Goal: Information Seeking & Learning: Find contact information

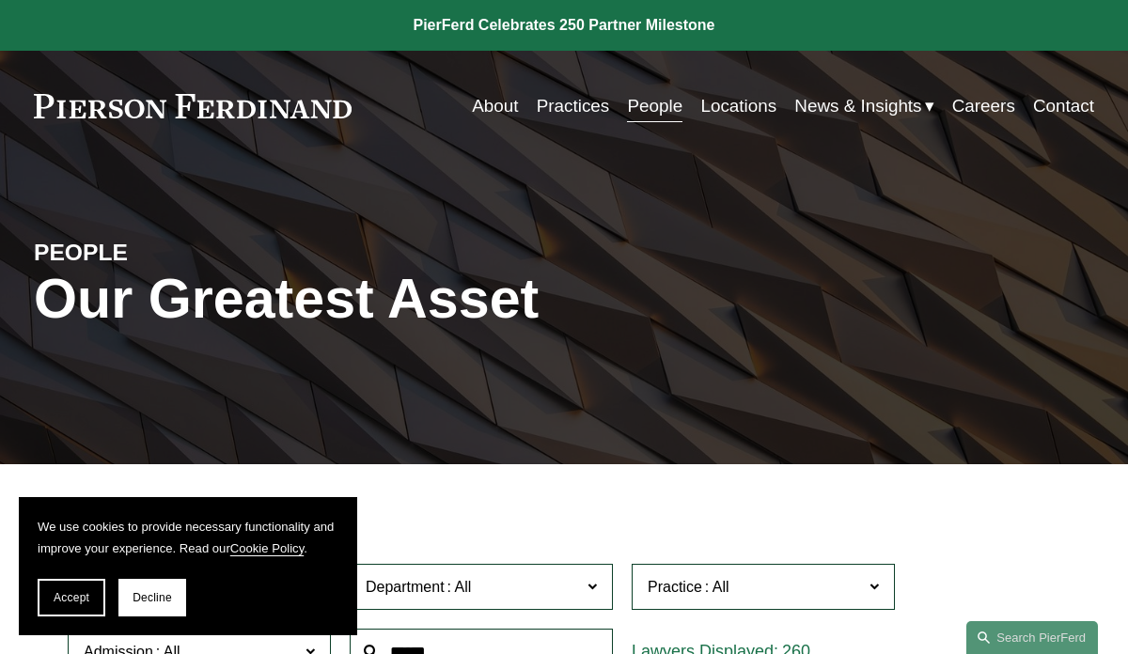
scroll to position [257, 0]
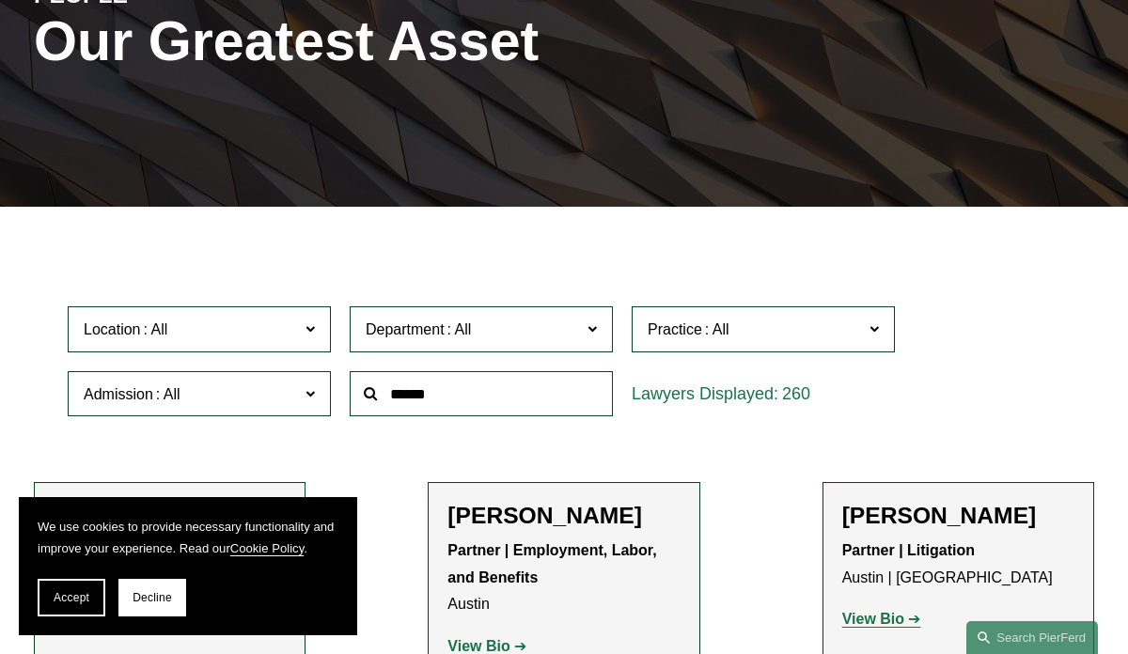
click at [461, 409] on input "text" at bounding box center [481, 394] width 263 height 46
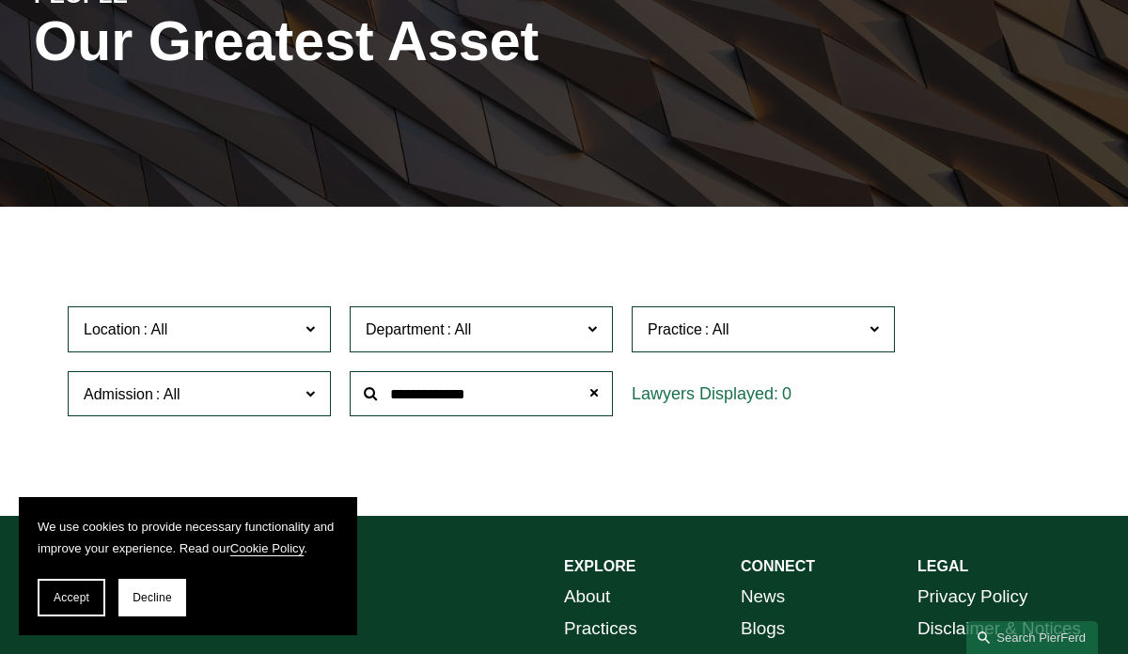
type input "**********"
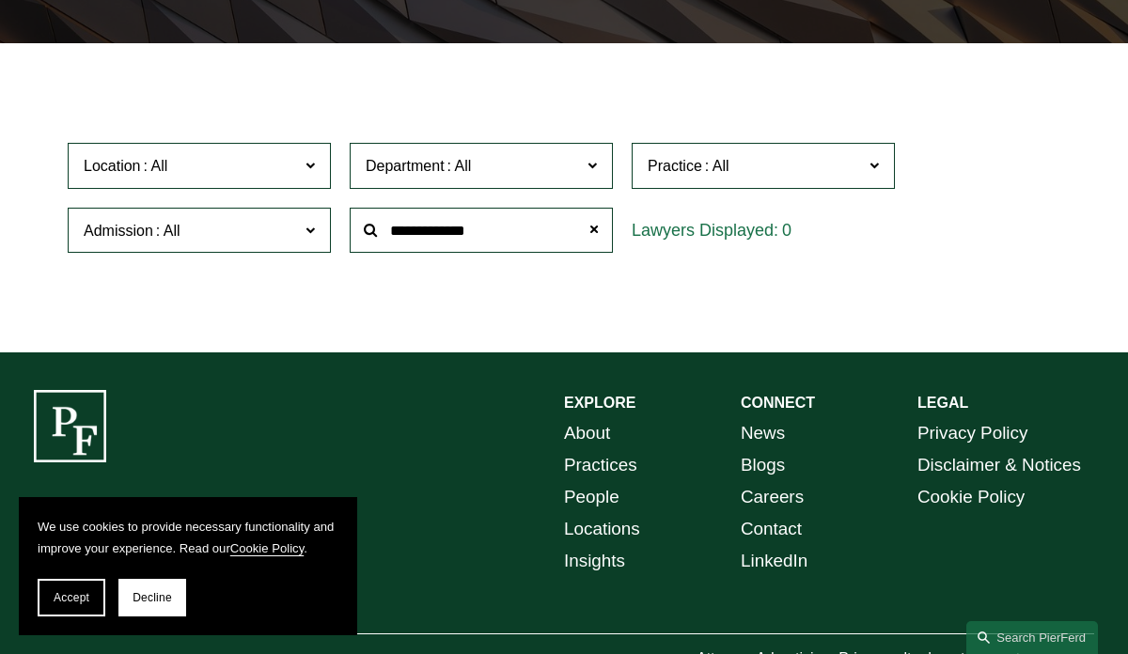
scroll to position [478, 0]
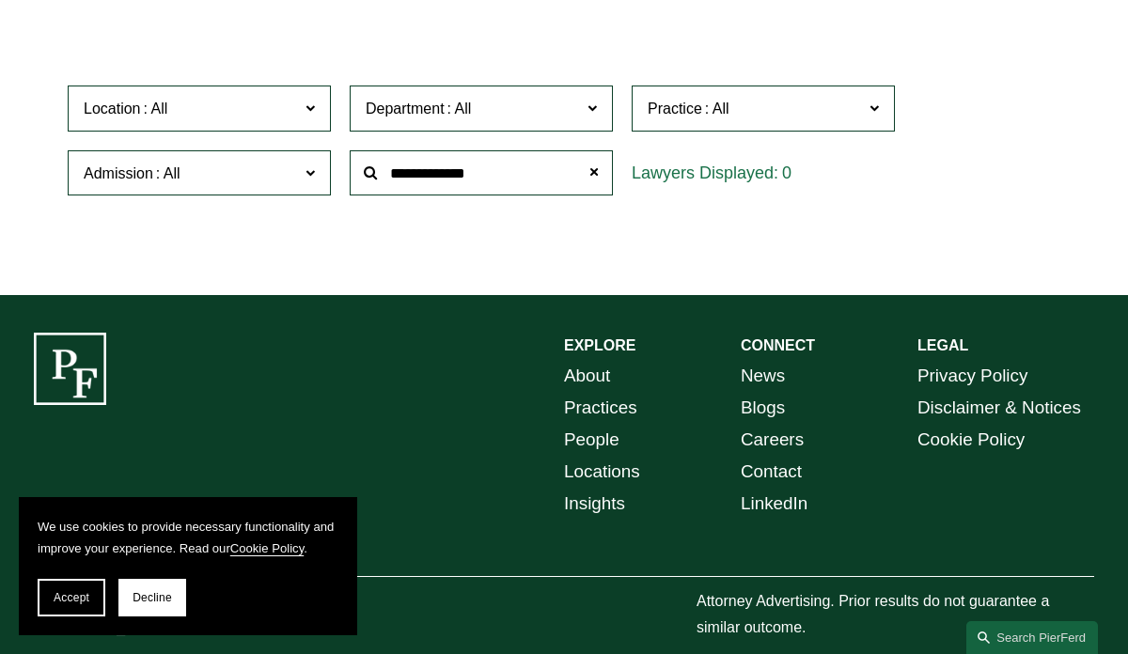
click at [541, 174] on input "**********" at bounding box center [481, 173] width 263 height 46
click at [594, 173] on span at bounding box center [594, 173] width 38 height 38
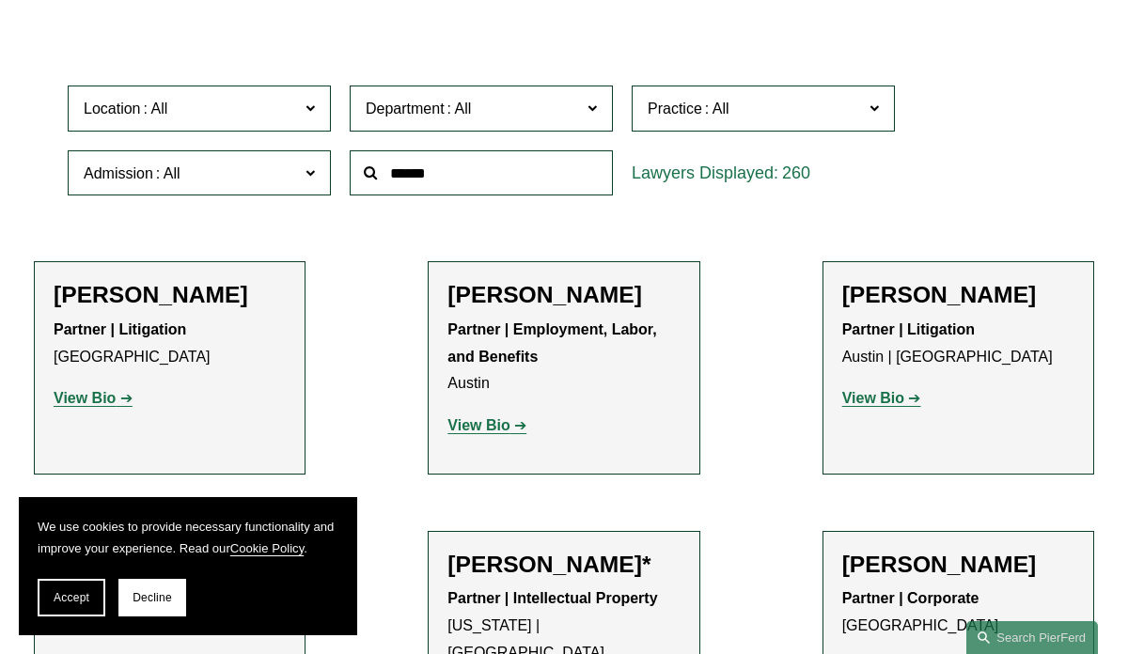
click at [846, 112] on span "Practice" at bounding box center [754, 108] width 215 height 25
click at [0, 0] on link "Entertainment" at bounding box center [0, 0] width 0 height 0
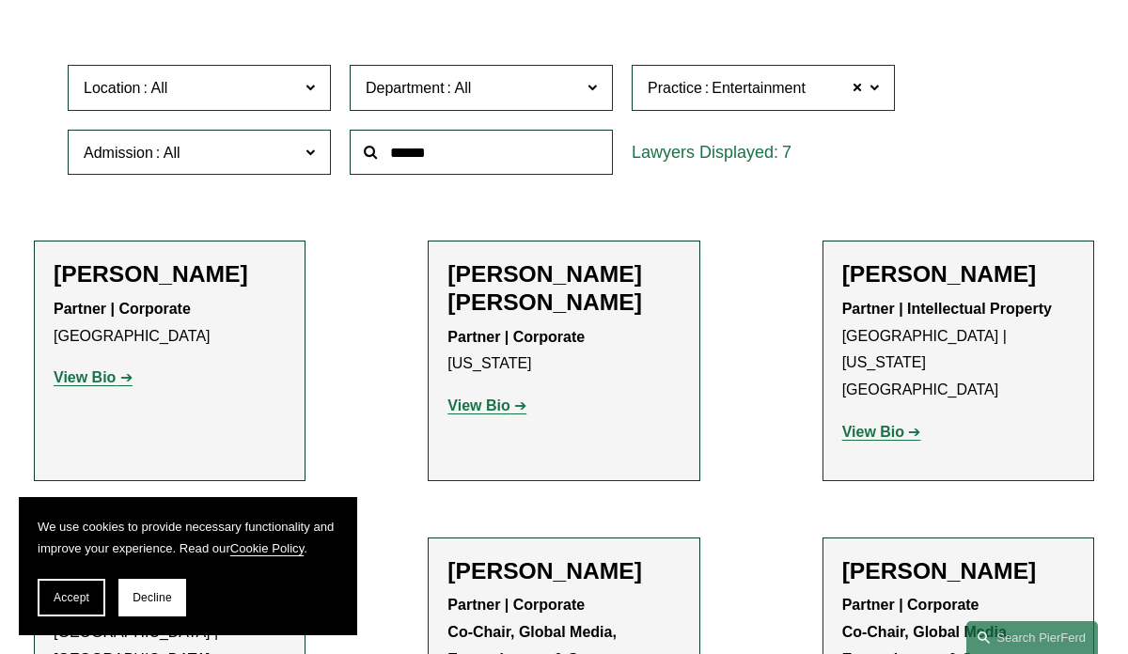
scroll to position [709, 0]
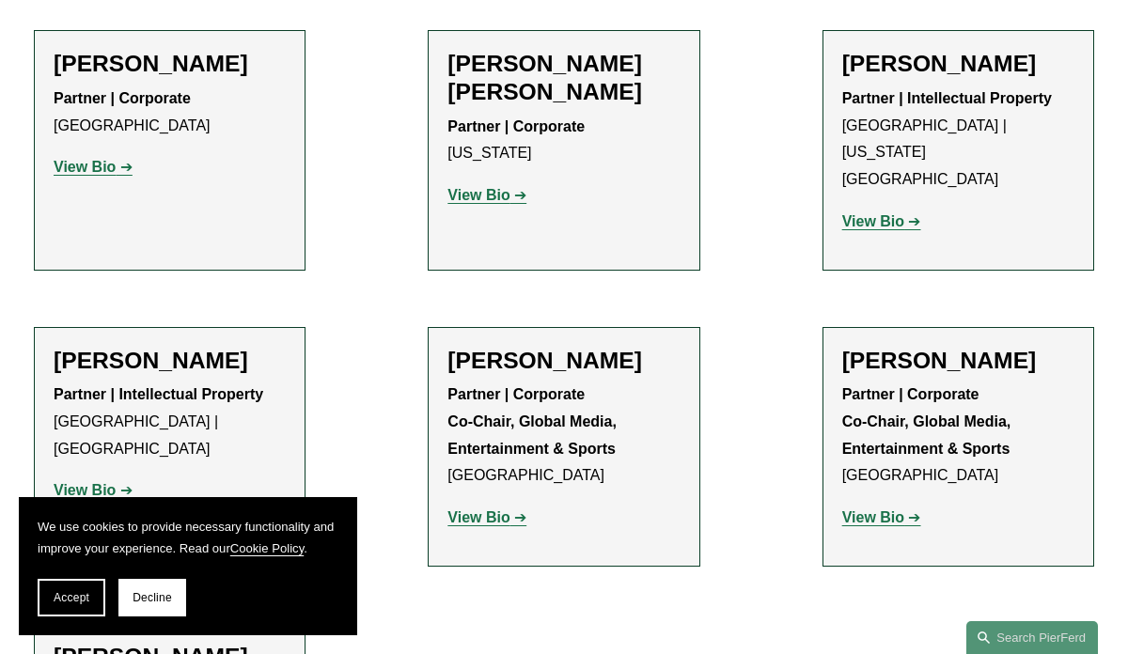
click at [510, 505] on p "View Bio" at bounding box center [563, 518] width 232 height 27
click at [501, 509] on strong "View Bio" at bounding box center [478, 517] width 62 height 16
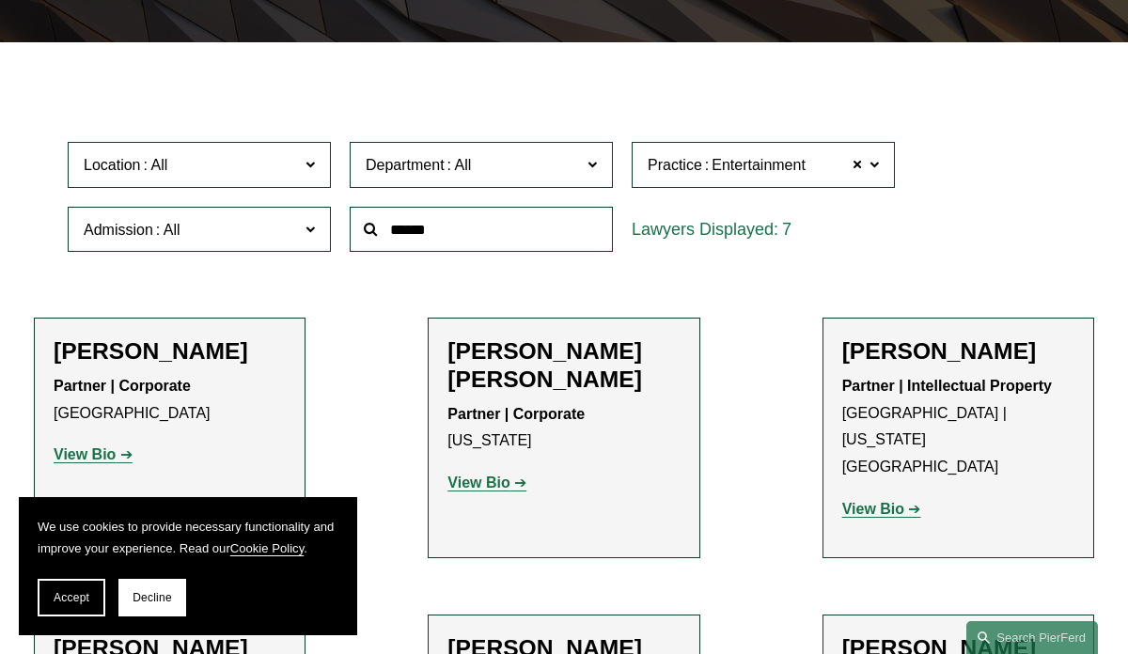
scroll to position [504, 0]
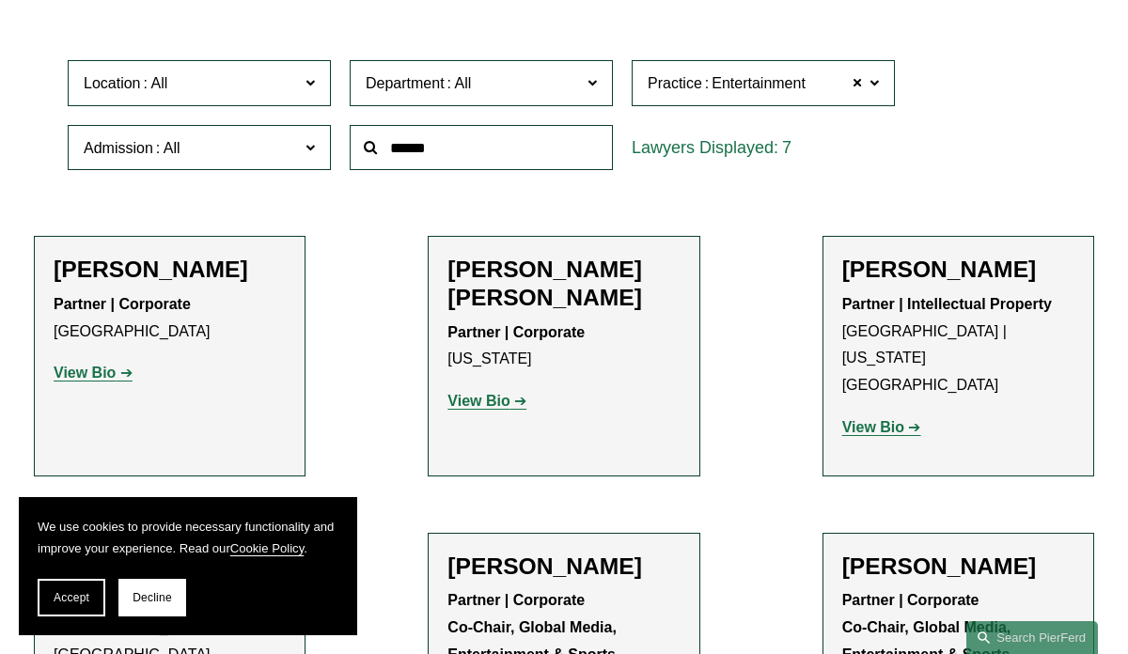
click at [594, 77] on span at bounding box center [591, 82] width 9 height 24
click at [0, 0] on link "Corporate" at bounding box center [0, 0] width 0 height 0
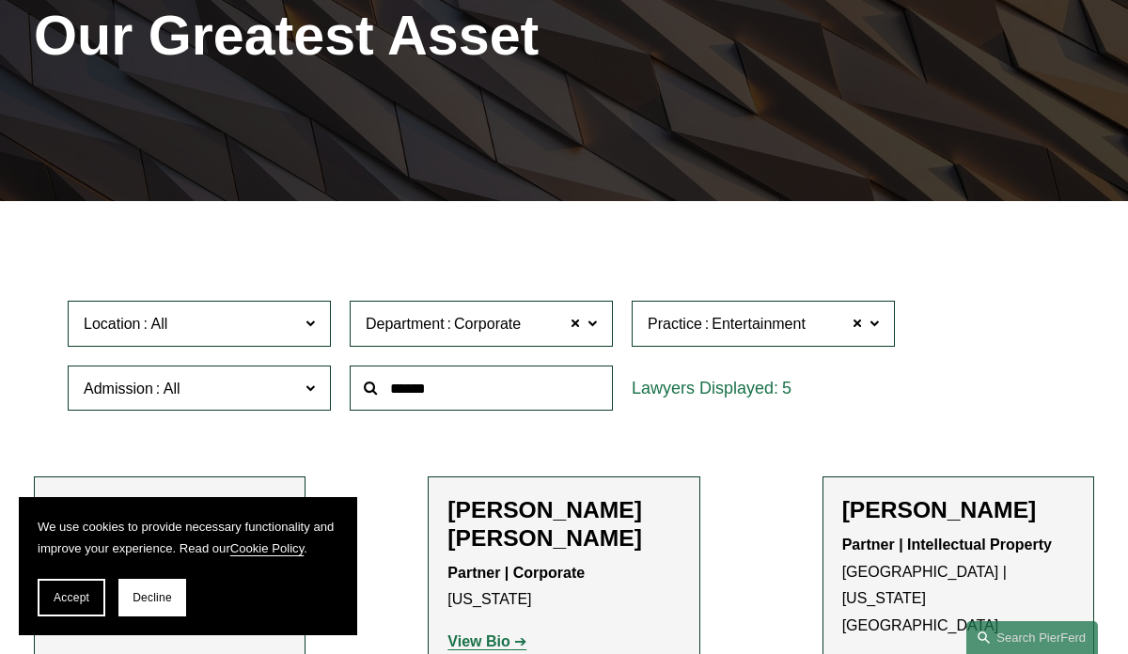
scroll to position [263, 0]
click at [862, 324] on span at bounding box center [856, 324] width 11 height 24
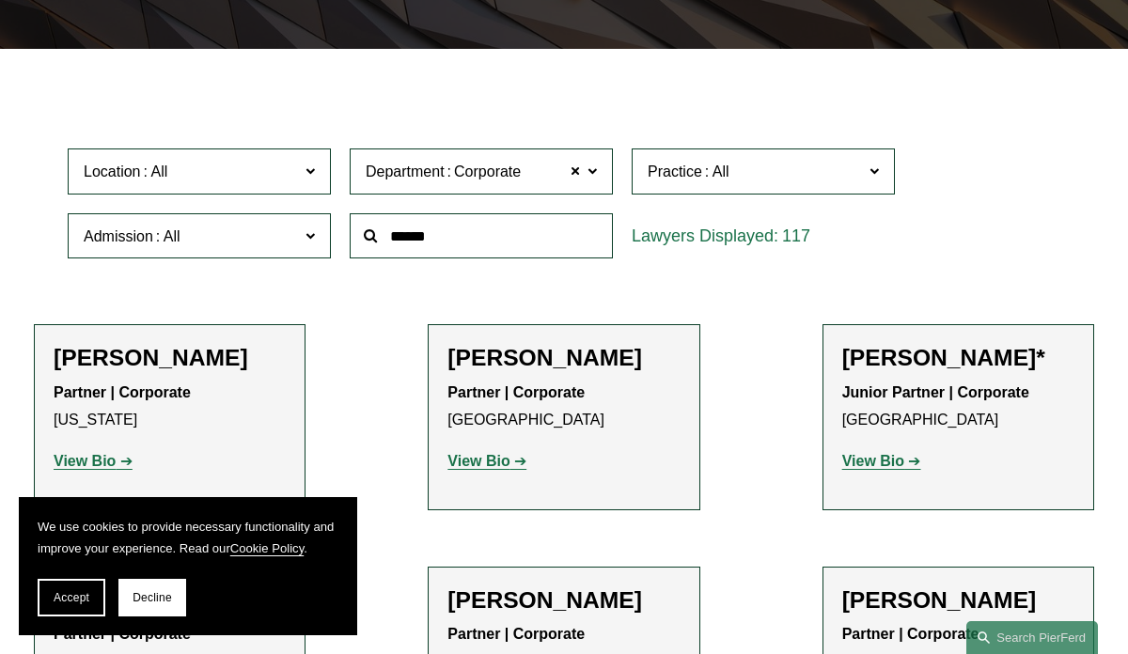
scroll to position [439, 0]
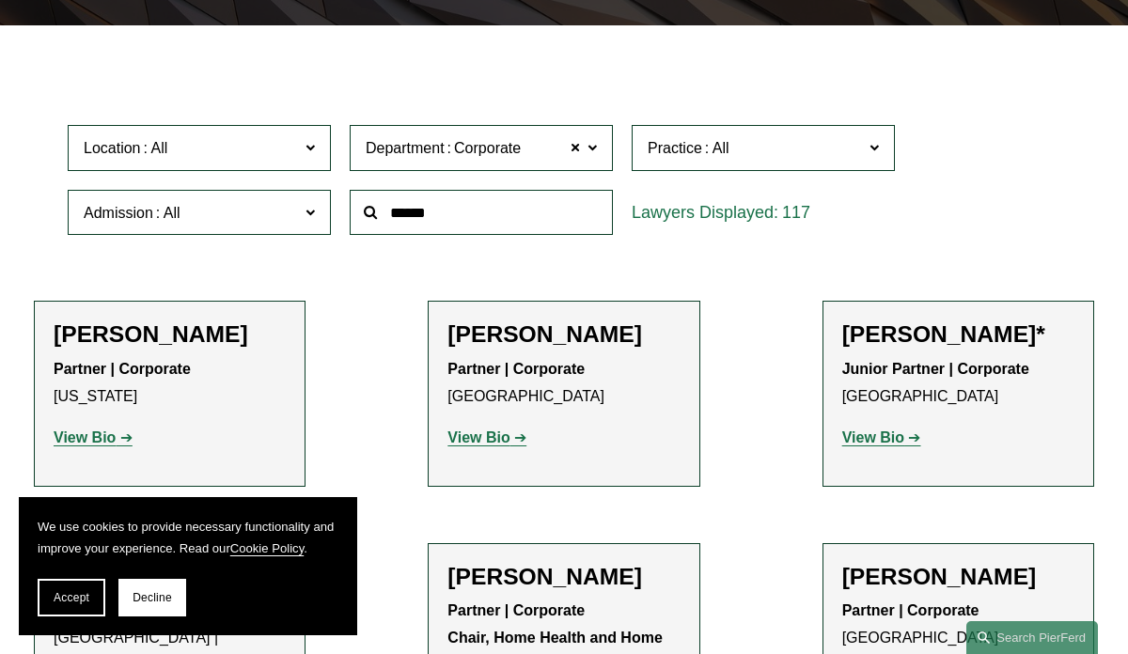
click at [312, 158] on span at bounding box center [309, 147] width 9 height 24
click at [0, 0] on link "All" at bounding box center [0, 0] width 0 height 0
click at [306, 221] on span at bounding box center [309, 211] width 9 height 24
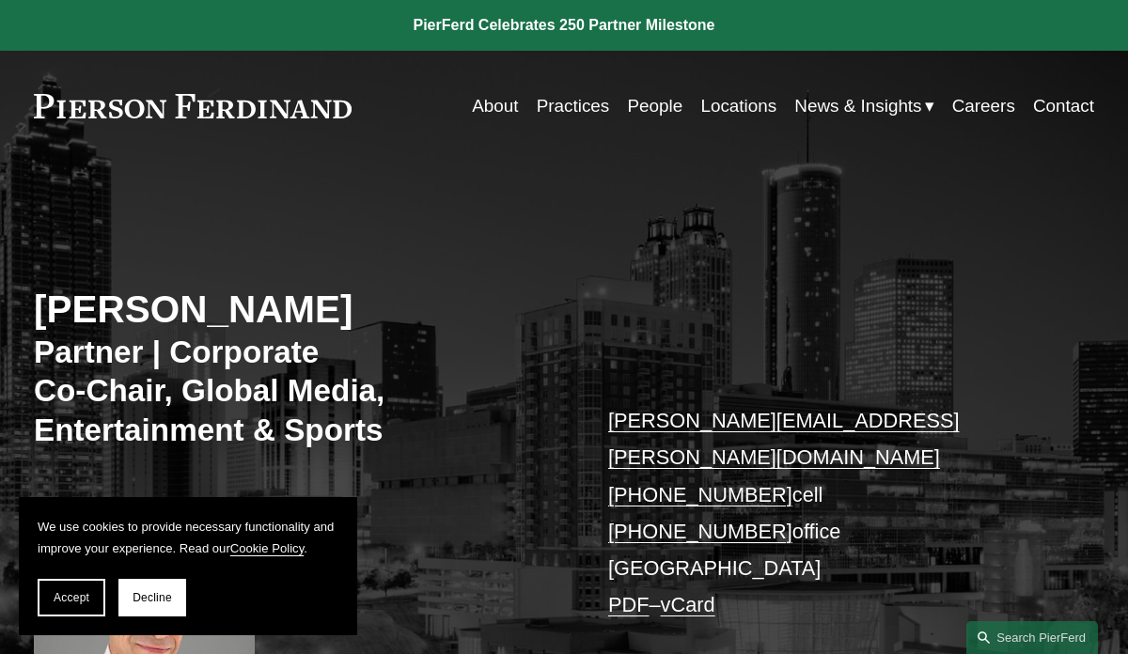
scroll to position [540, 0]
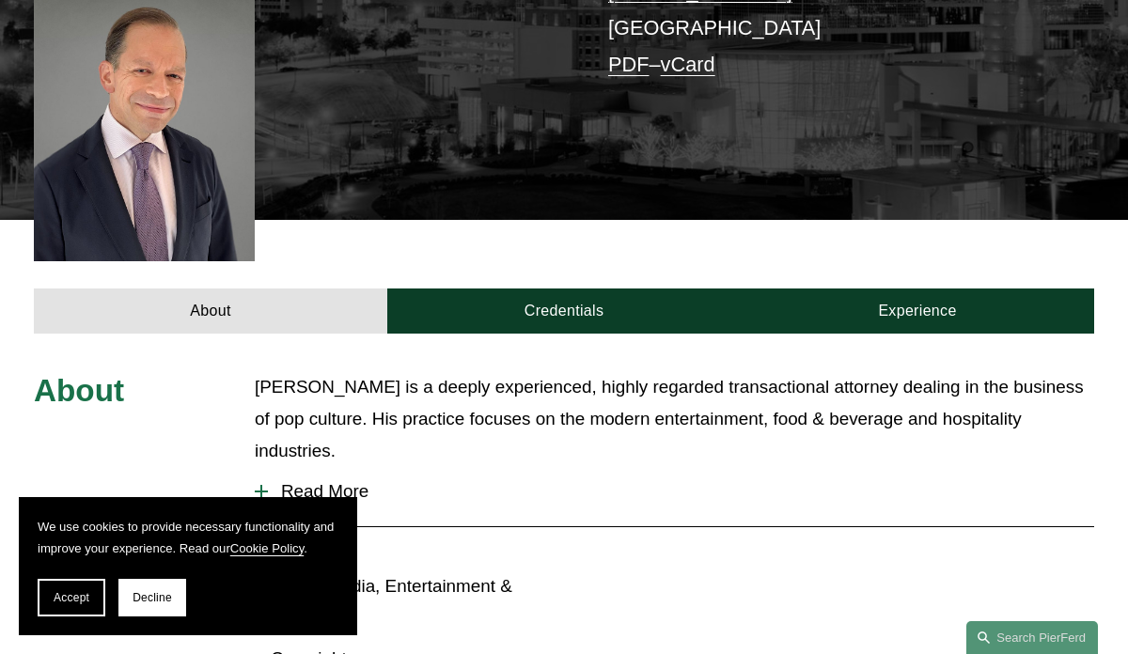
drag, startPoint x: 355, startPoint y: 422, endPoint x: 593, endPoint y: 394, distance: 239.4
click at [593, 394] on p "Steven S. Sidman is a deeply experienced, highly regarded transactional attorne…" at bounding box center [674, 419] width 839 height 96
copy p "modern entertainment, food & beverage and hospitality industries."
